Goal: Browse casually

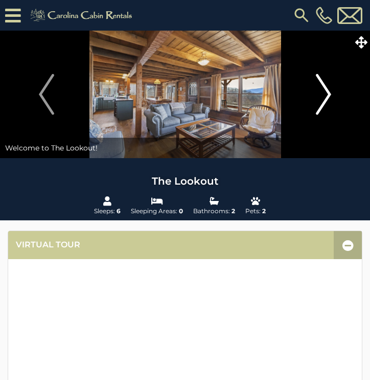
click at [321, 102] on img "Next" at bounding box center [323, 94] width 15 height 41
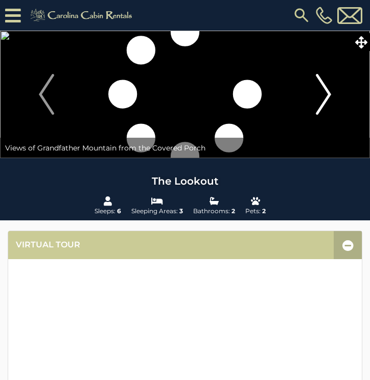
click at [321, 102] on img "Next" at bounding box center [323, 94] width 15 height 41
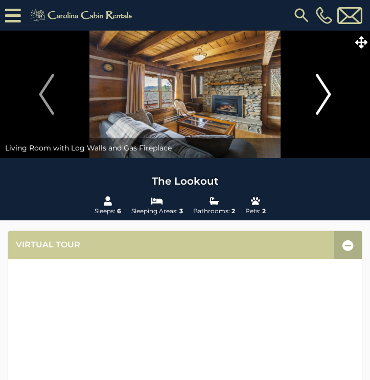
click at [321, 102] on img "Next" at bounding box center [323, 94] width 15 height 41
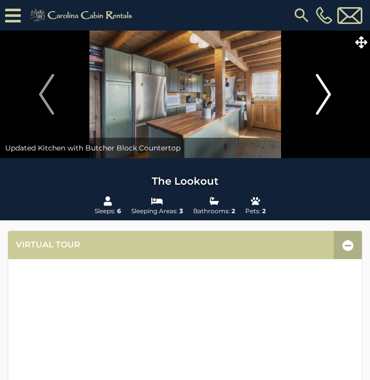
click at [321, 102] on img "Next" at bounding box center [323, 94] width 15 height 41
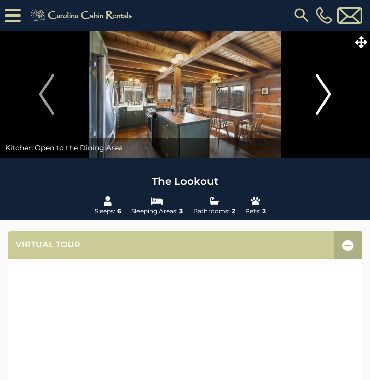
click at [321, 102] on img "Next" at bounding box center [323, 94] width 15 height 41
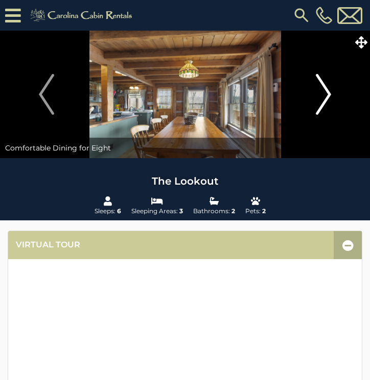
click at [321, 102] on img "Next" at bounding box center [323, 94] width 15 height 41
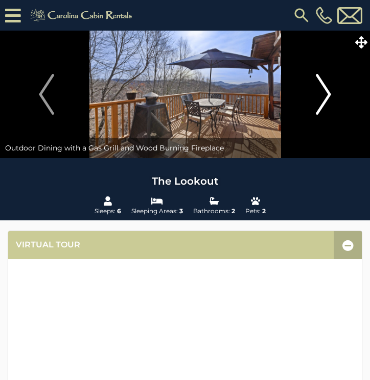
click at [321, 102] on img "Next" at bounding box center [323, 94] width 15 height 41
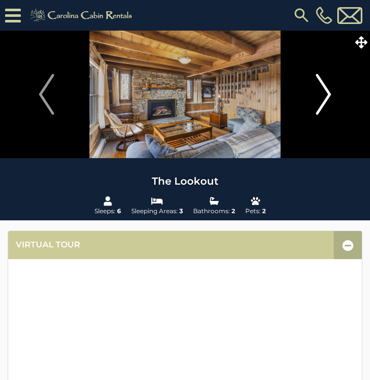
click at [321, 102] on img "Next" at bounding box center [323, 94] width 15 height 41
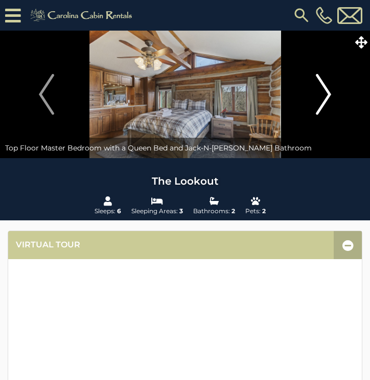
click at [321, 102] on img "Next" at bounding box center [323, 94] width 15 height 41
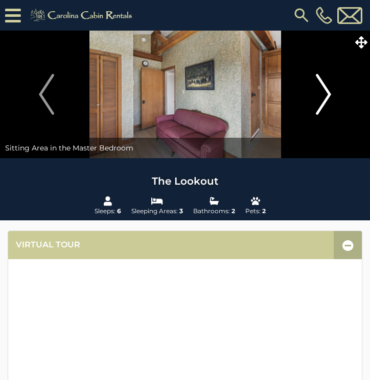
click at [321, 102] on img "Next" at bounding box center [323, 94] width 15 height 41
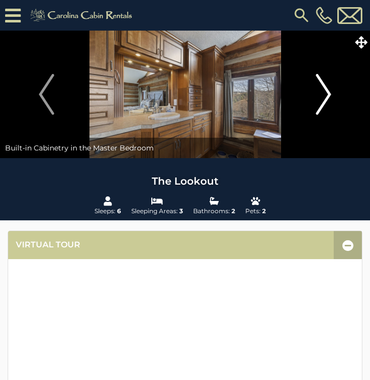
click at [321, 102] on img "Next" at bounding box center [323, 94] width 15 height 41
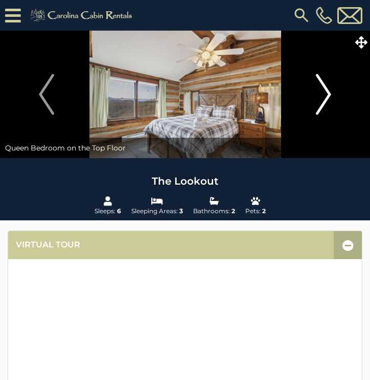
click at [321, 102] on img "Next" at bounding box center [323, 94] width 15 height 41
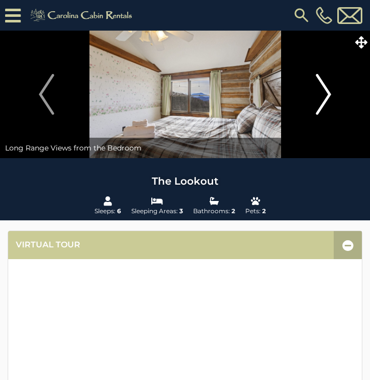
click at [321, 102] on img "Next" at bounding box center [323, 94] width 15 height 41
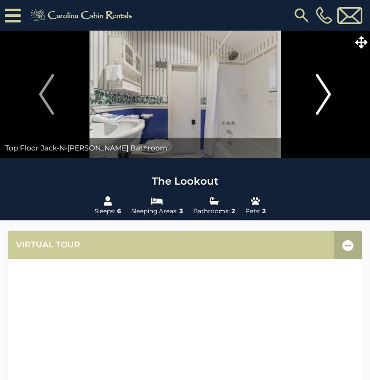
click at [321, 102] on img "Next" at bounding box center [323, 94] width 15 height 41
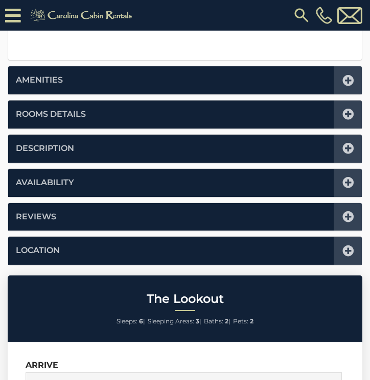
scroll to position [497, 0]
